Goal: Task Accomplishment & Management: Manage account settings

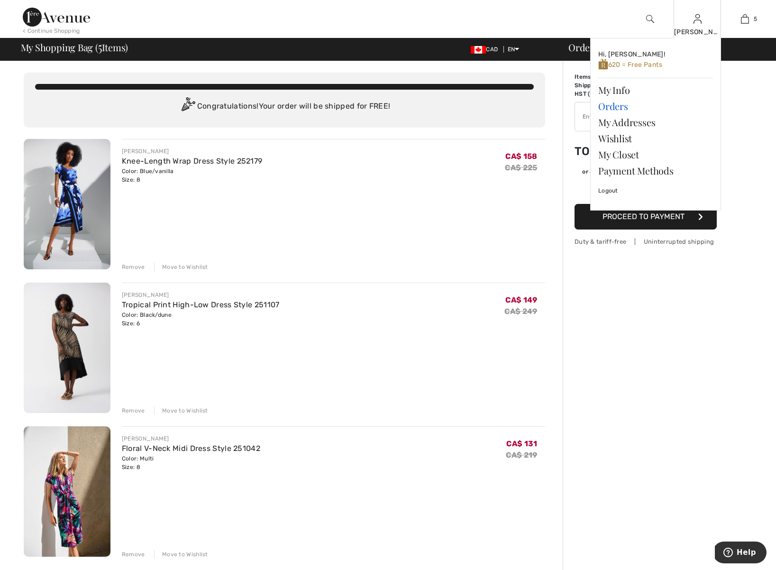
click at [609, 106] on link "Orders" at bounding box center [656, 106] width 115 height 16
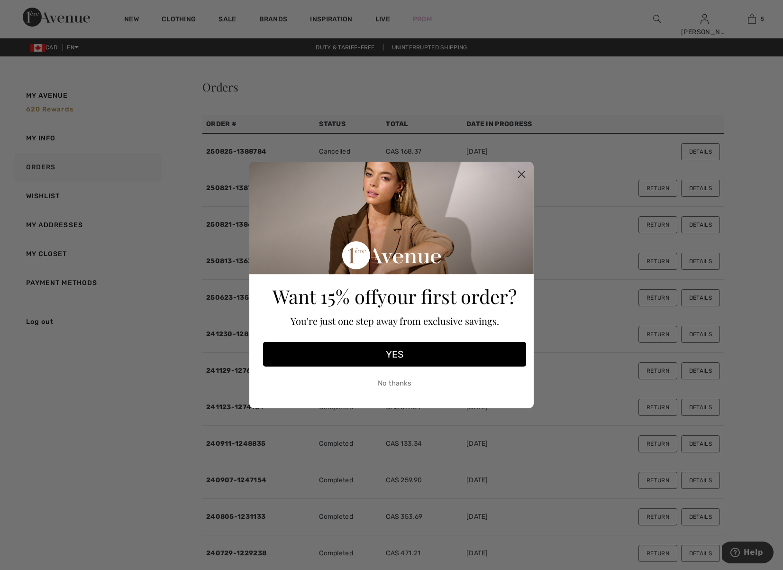
click at [521, 171] on circle "Close dialog" at bounding box center [522, 174] width 16 height 16
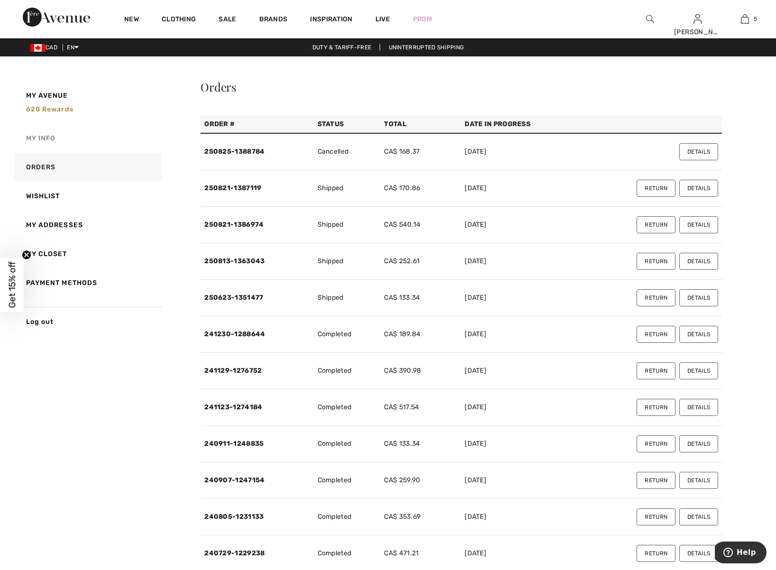
click at [49, 136] on link "My Info" at bounding box center [86, 138] width 149 height 29
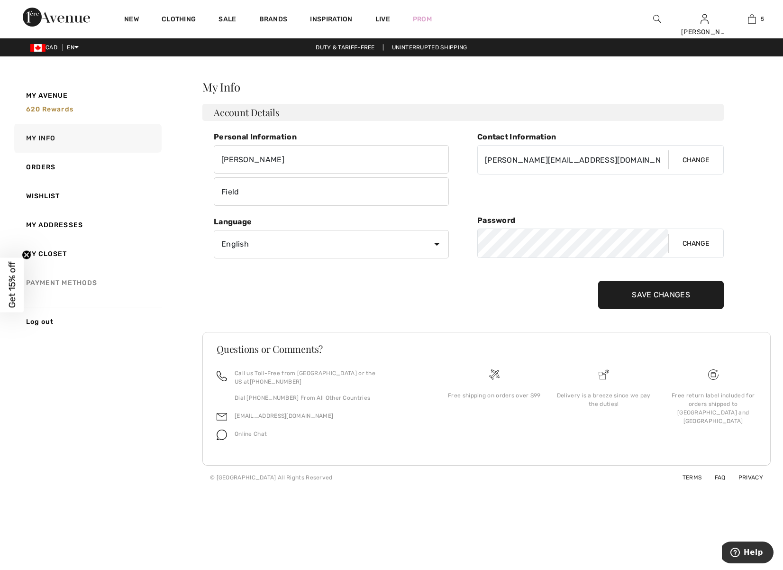
click at [80, 283] on link "Payment Methods" at bounding box center [86, 282] width 149 height 29
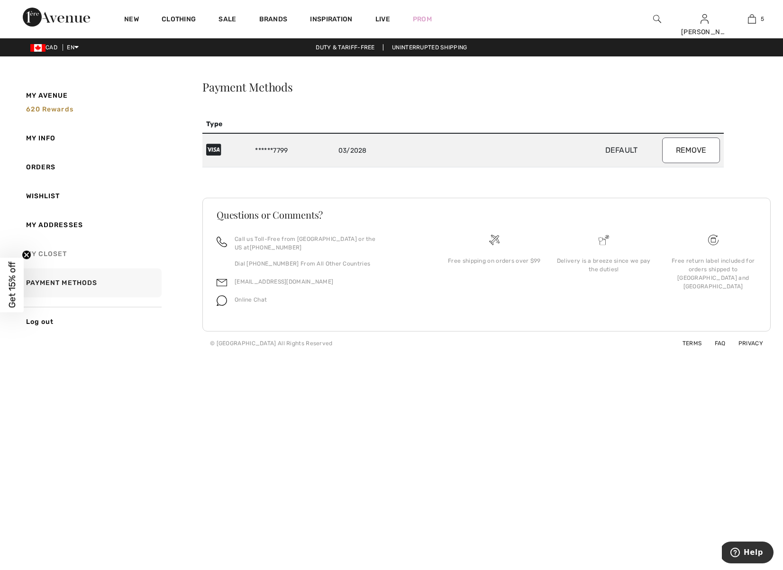
click at [63, 254] on link "My Closet" at bounding box center [86, 254] width 149 height 29
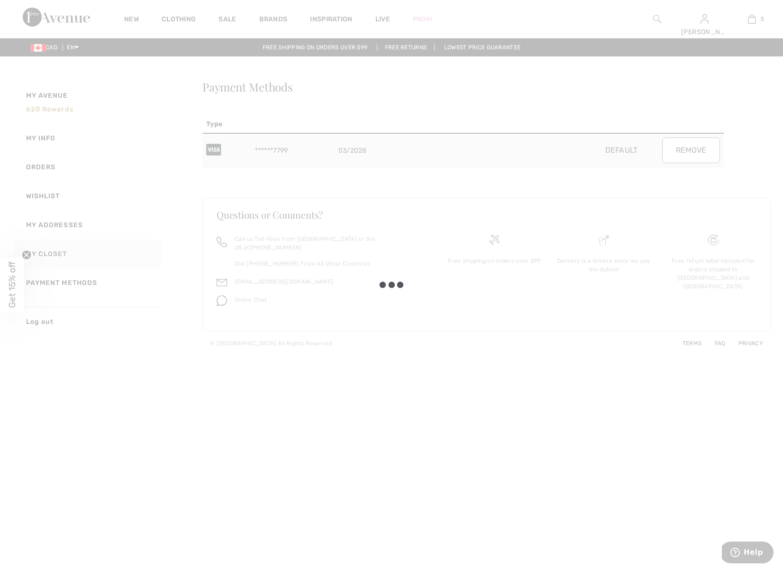
click at [68, 224] on div at bounding box center [391, 285] width 783 height 570
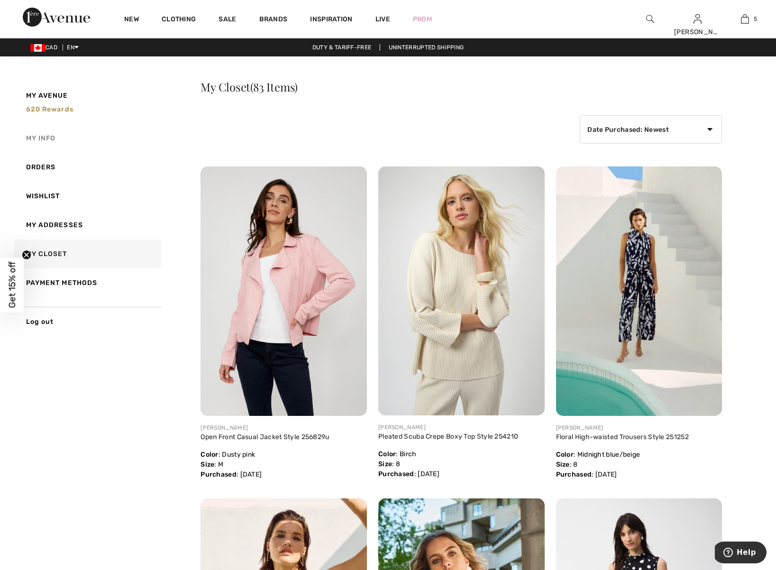
click at [44, 136] on link "My Info" at bounding box center [86, 138] width 149 height 29
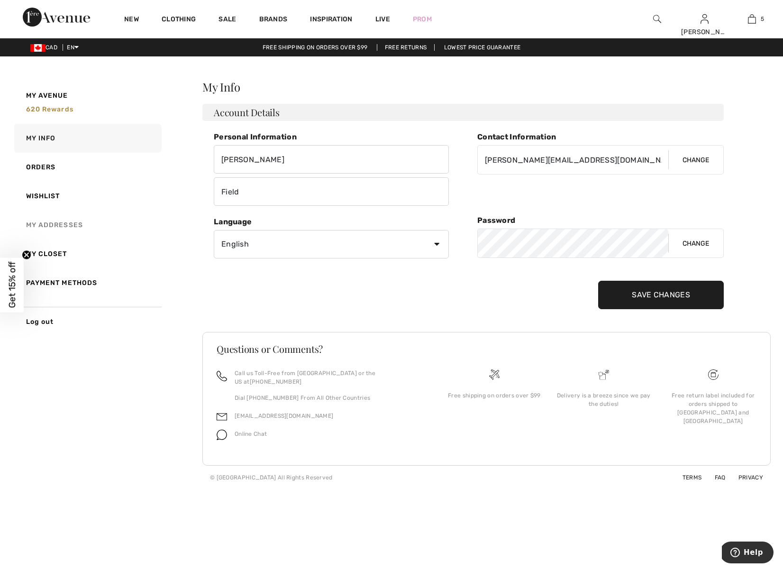
click at [63, 224] on link "My Addresses" at bounding box center [86, 225] width 149 height 29
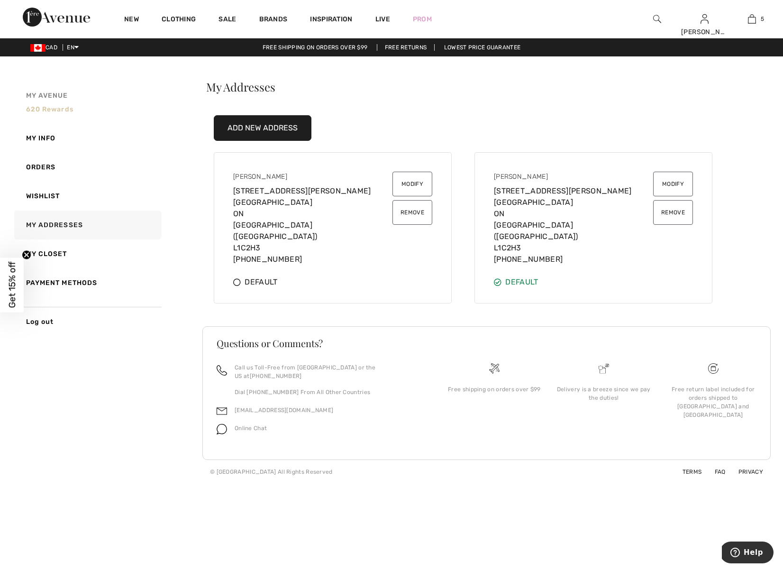
click at [44, 109] on span "620 rewards" at bounding box center [49, 109] width 47 height 8
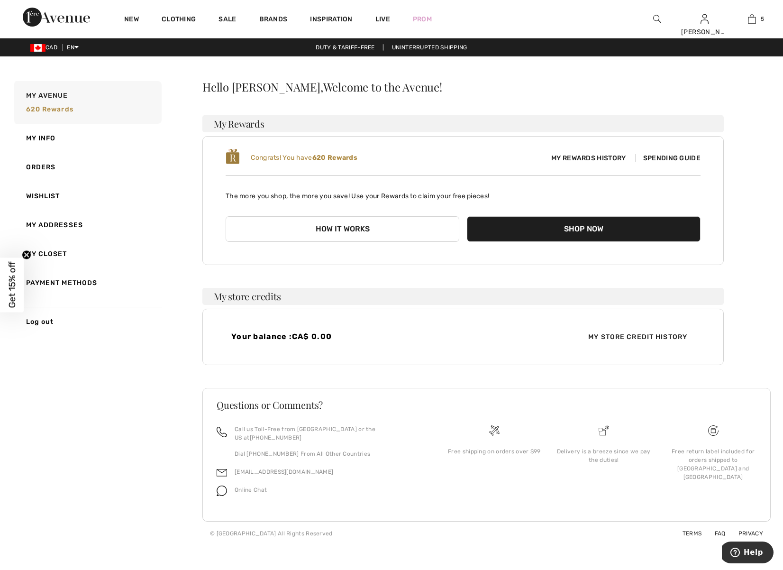
click at [649, 337] on span "My Store Credit History" at bounding box center [638, 337] width 114 height 10
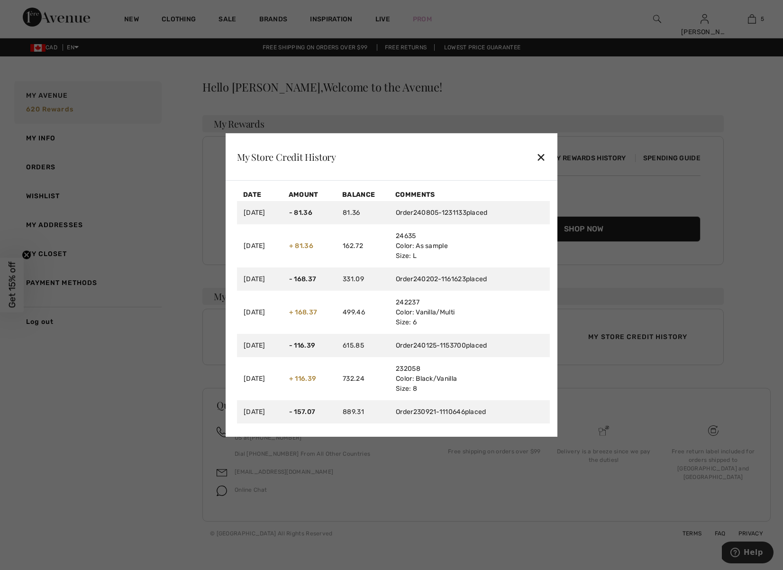
click at [542, 157] on div "✕" at bounding box center [541, 157] width 10 height 20
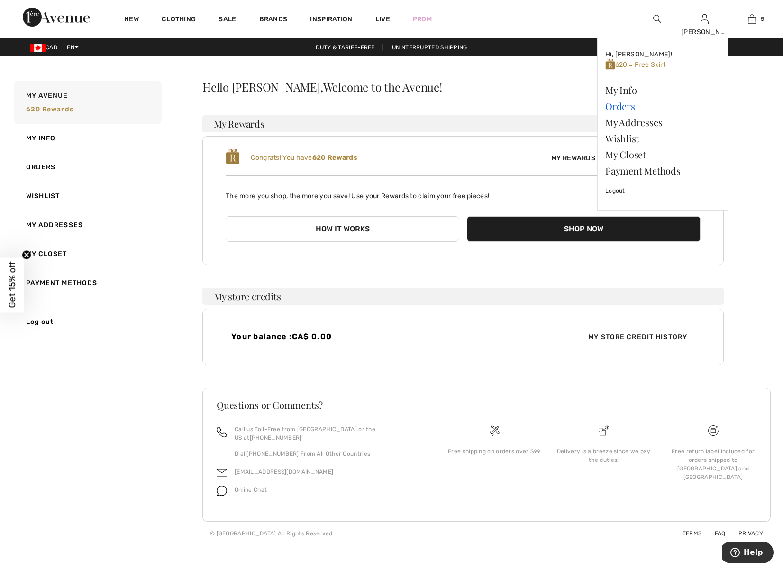
click at [621, 105] on link "Orders" at bounding box center [663, 106] width 115 height 16
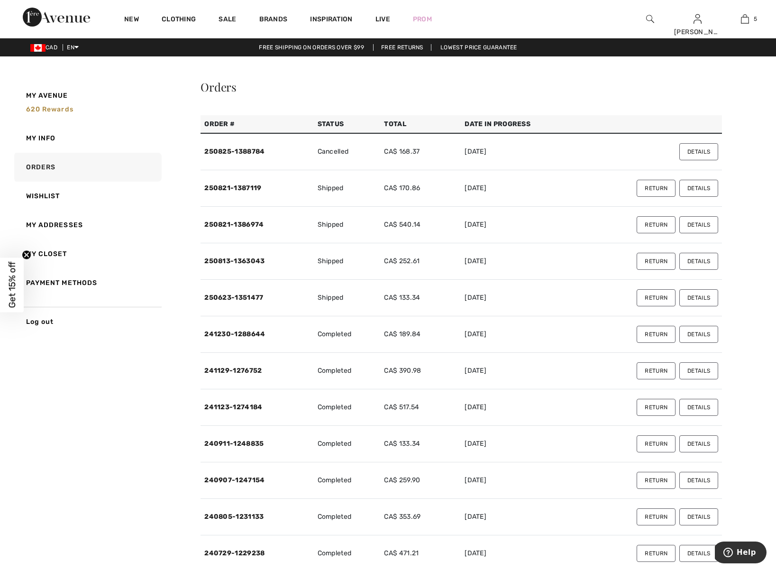
click at [647, 227] on button "Return" at bounding box center [656, 224] width 39 height 17
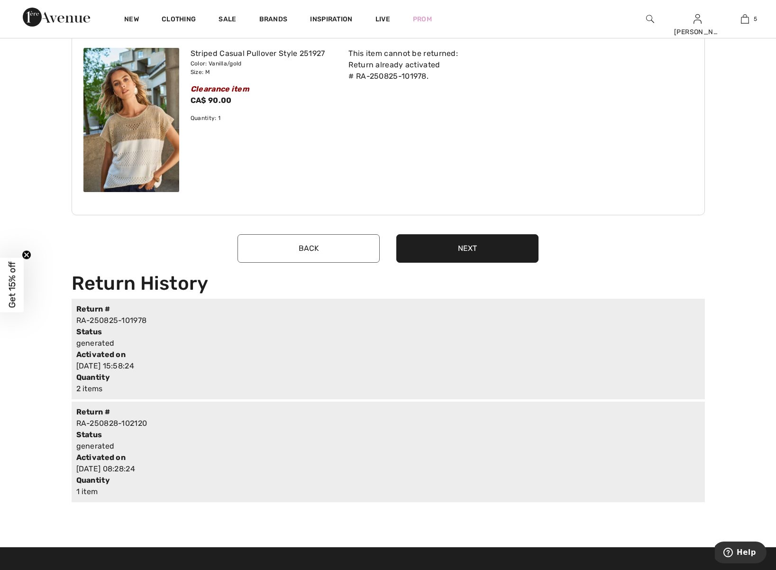
scroll to position [603, 0]
